Goal: Information Seeking & Learning: Learn about a topic

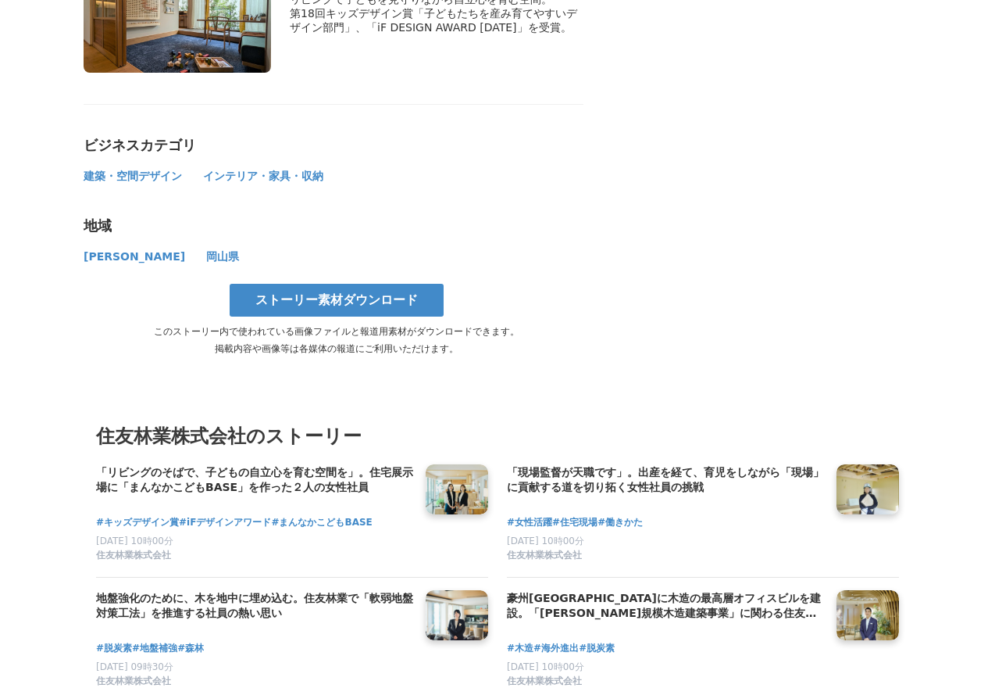
scroll to position [8353, 0]
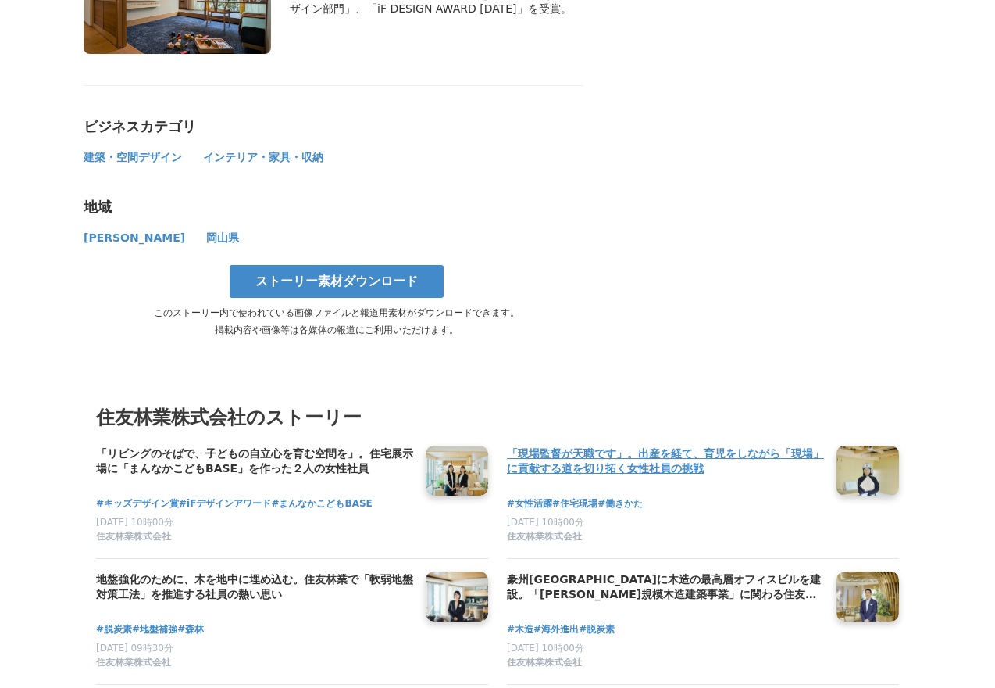
click at [876, 440] on link at bounding box center [867, 470] width 75 height 60
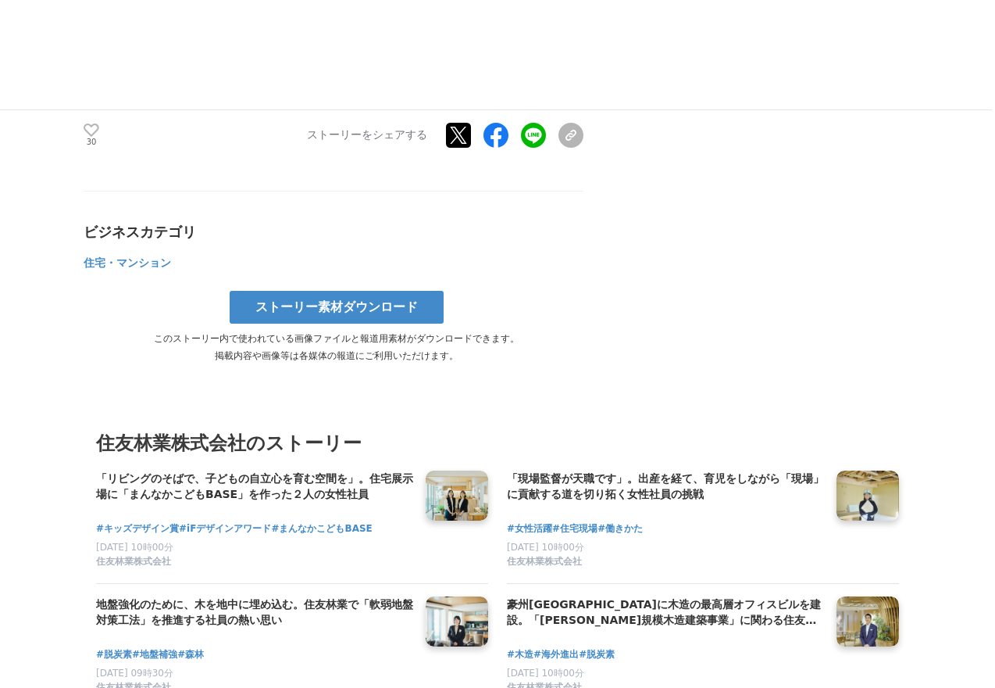
scroll to position [8560, 0]
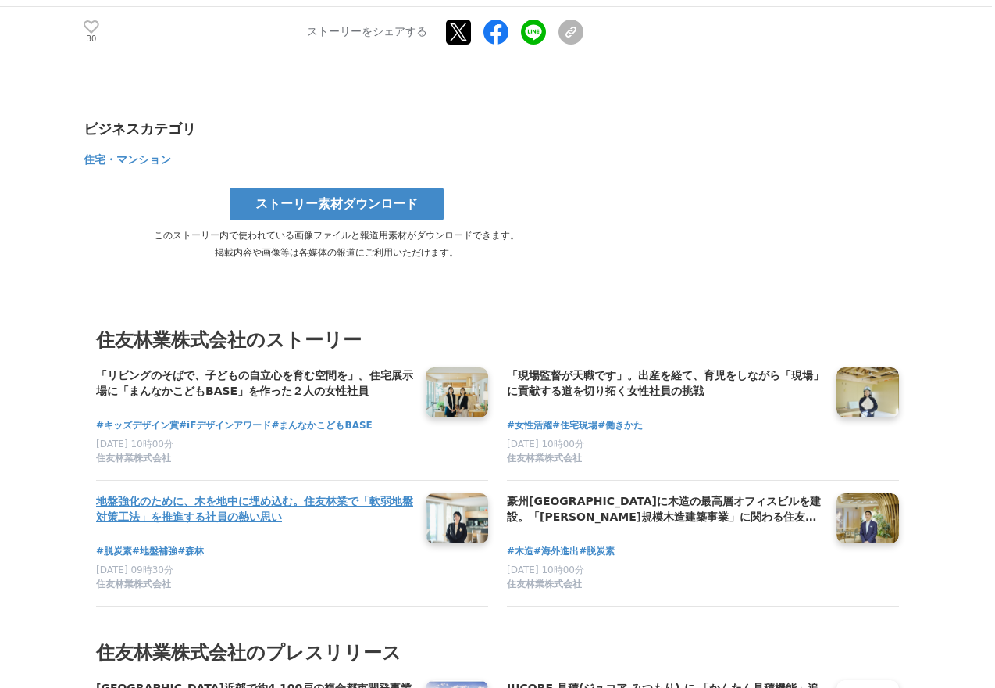
click at [356, 493] on h4 "地盤強化のために、木を地中に埋め込む。住友林業で「軟弱地盤対策工法」を推進する社員の熱い思い" at bounding box center [254, 509] width 317 height 32
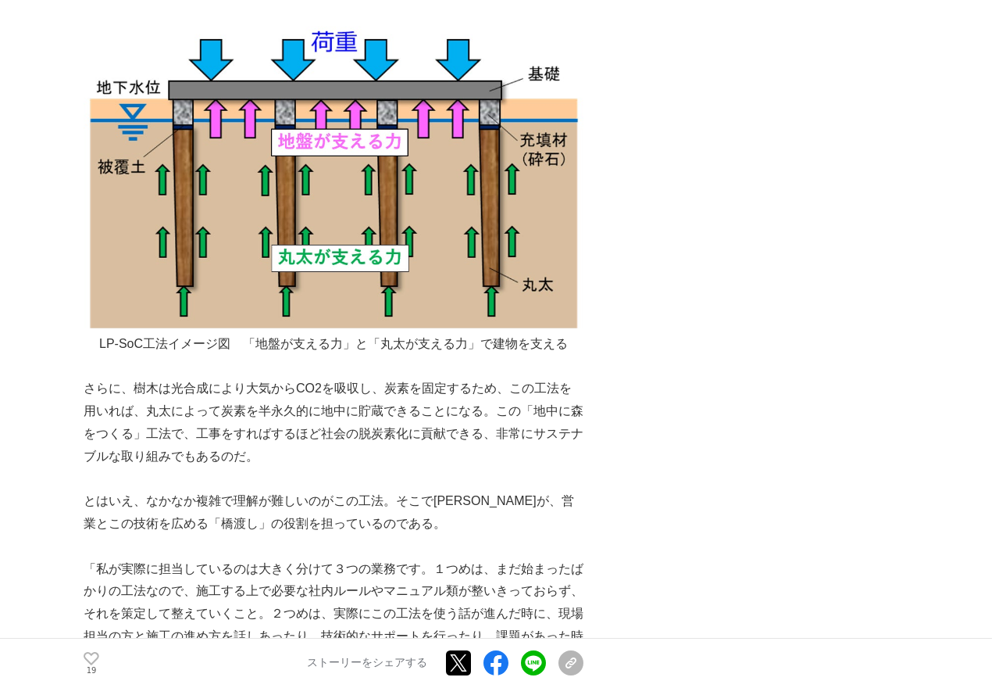
scroll to position [2991, 0]
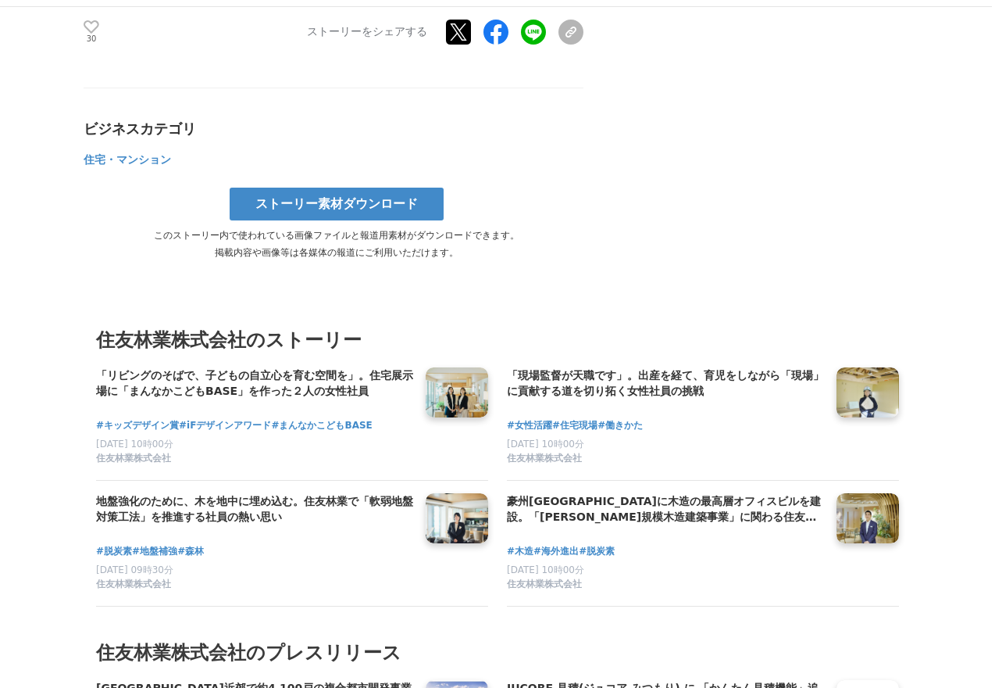
scroll to position [8560, 0]
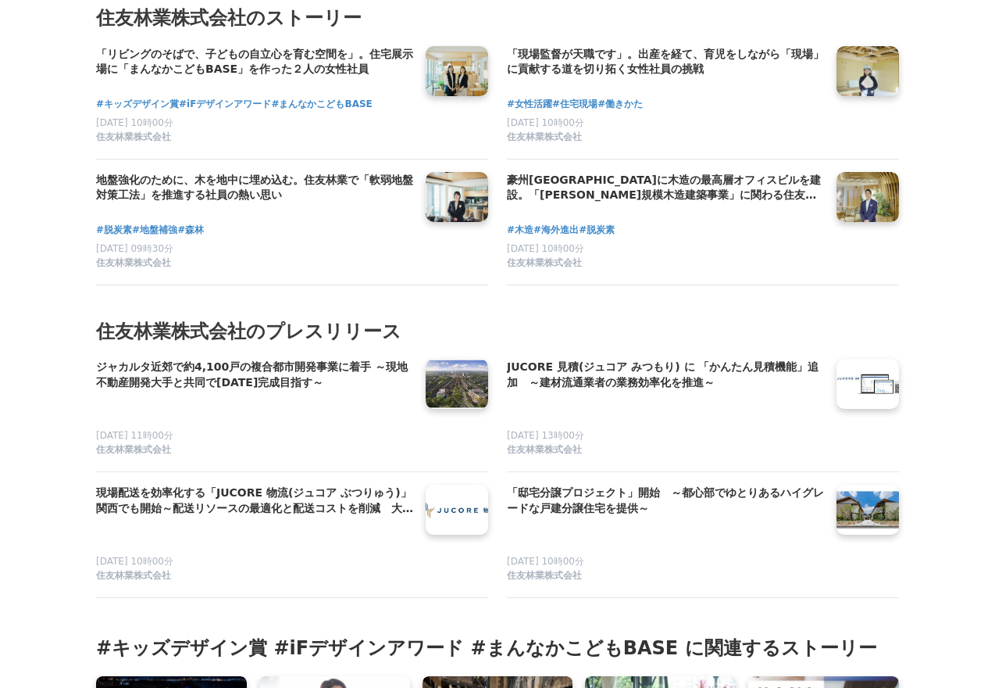
scroll to position [8766, 0]
